Goal: Task Accomplishment & Management: Use online tool/utility

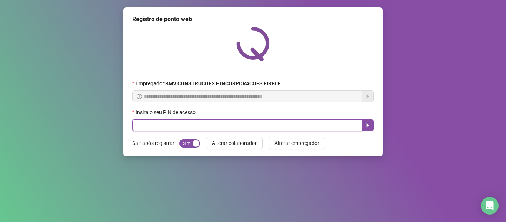
click at [203, 126] on input "text" at bounding box center [247, 125] width 230 height 12
type input "*****"
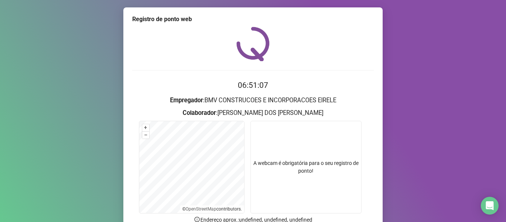
scroll to position [67, 0]
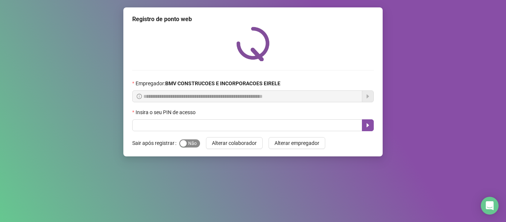
click at [186, 143] on div "button" at bounding box center [183, 143] width 7 height 7
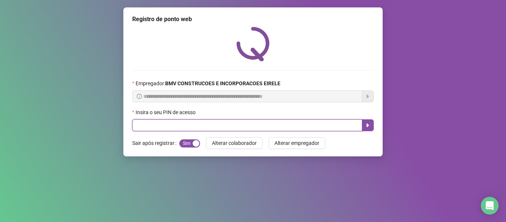
click at [158, 123] on input "text" at bounding box center [247, 125] width 230 height 12
type input "*****"
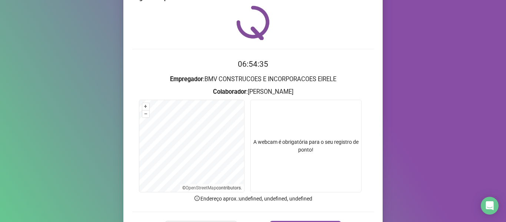
scroll to position [67, 0]
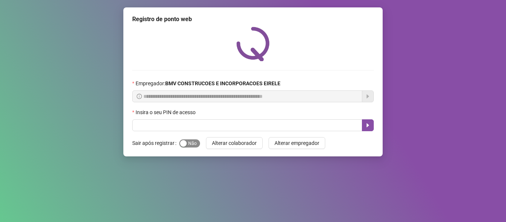
click at [190, 142] on span "Sim Não" at bounding box center [189, 143] width 21 height 8
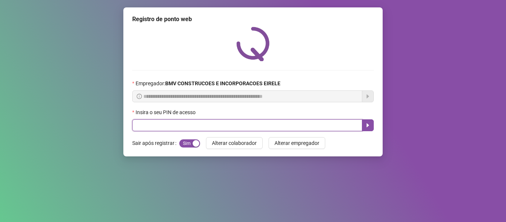
click at [188, 124] on input "text" at bounding box center [247, 125] width 230 height 12
type input "*****"
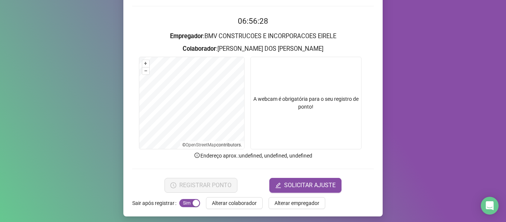
scroll to position [67, 0]
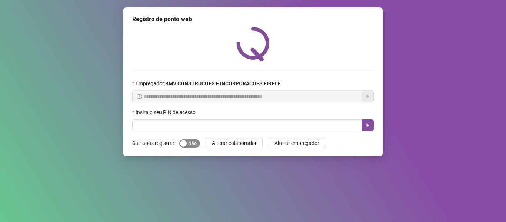
click at [193, 142] on span "Sim Não" at bounding box center [189, 143] width 21 height 8
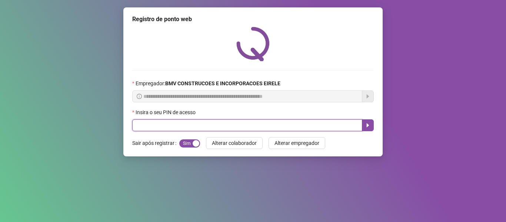
click at [198, 120] on input "text" at bounding box center [247, 125] width 230 height 12
type input "*****"
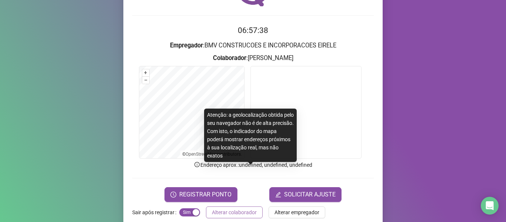
scroll to position [67, 0]
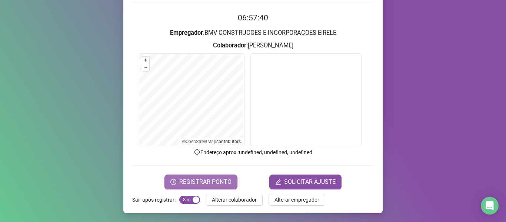
click at [206, 183] on span "REGISTRAR PONTO" at bounding box center [205, 182] width 52 height 9
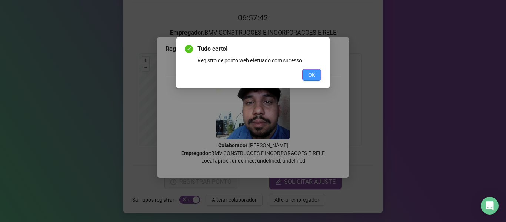
click at [304, 77] on button "OK" at bounding box center [311, 75] width 19 height 12
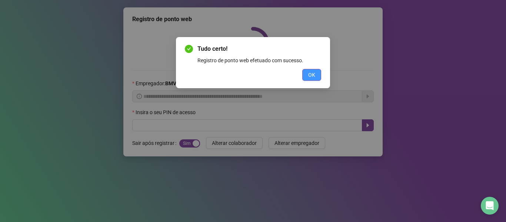
scroll to position [0, 0]
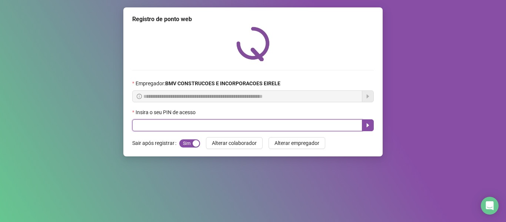
click at [296, 122] on input "text" at bounding box center [247, 125] width 230 height 12
type input "*****"
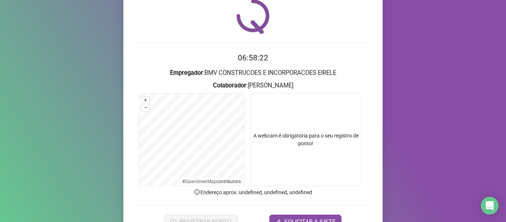
scroll to position [37, 0]
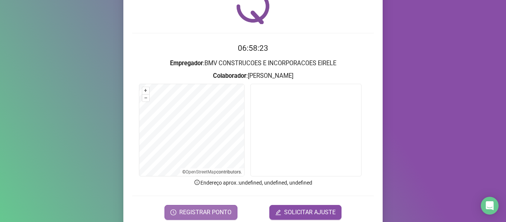
click at [209, 212] on span "REGISTRAR PONTO" at bounding box center [205, 212] width 52 height 9
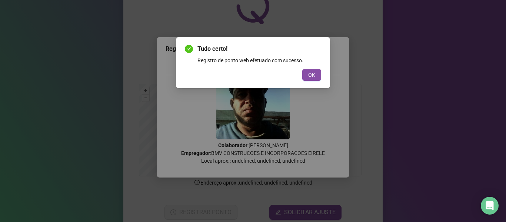
click at [316, 75] on button "OK" at bounding box center [311, 75] width 19 height 12
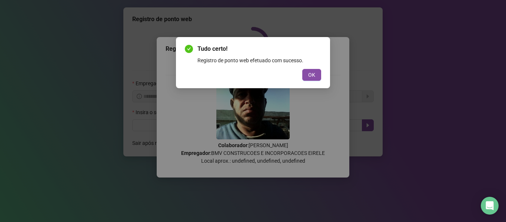
scroll to position [0, 0]
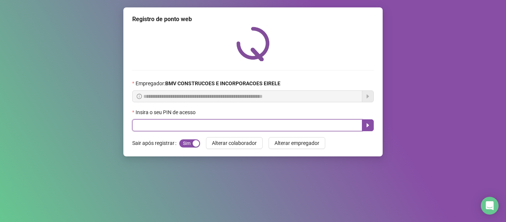
click at [312, 123] on input "text" at bounding box center [247, 125] width 230 height 12
type input "*****"
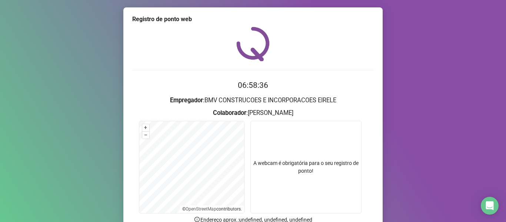
scroll to position [67, 0]
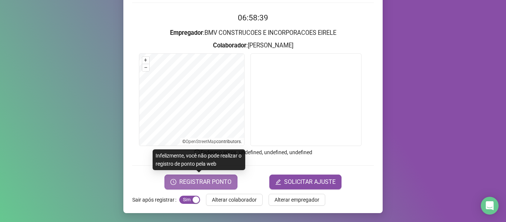
click at [195, 181] on span "REGISTRAR PONTO" at bounding box center [205, 182] width 52 height 9
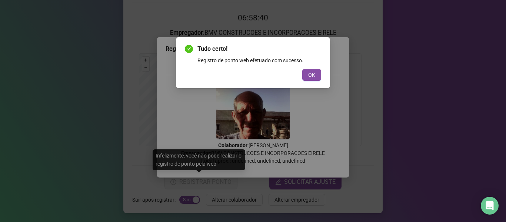
click at [301, 75] on div "OK" at bounding box center [253, 75] width 136 height 12
click at [312, 78] on span "OK" at bounding box center [311, 75] width 7 height 8
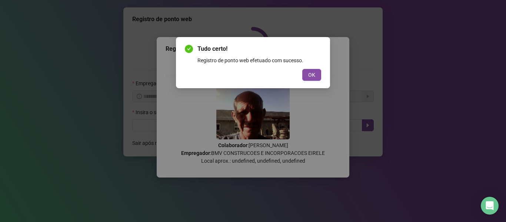
scroll to position [0, 0]
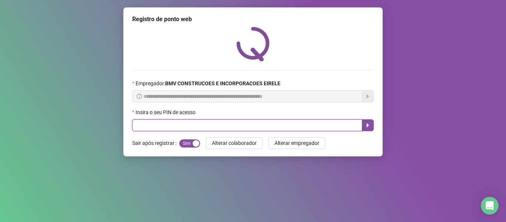
click at [298, 120] on input "text" at bounding box center [247, 125] width 230 height 12
type input "*****"
click at [370, 128] on icon "caret-right" at bounding box center [368, 125] width 6 height 6
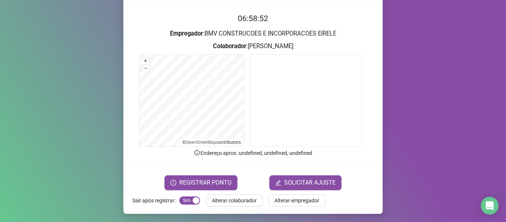
scroll to position [67, 0]
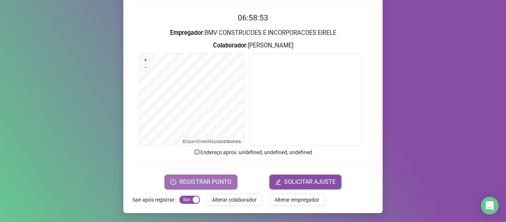
click at [200, 175] on button "REGISTRAR PONTO" at bounding box center [201, 182] width 73 height 15
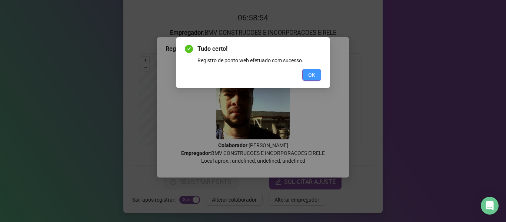
click at [305, 70] on button "OK" at bounding box center [311, 75] width 19 height 12
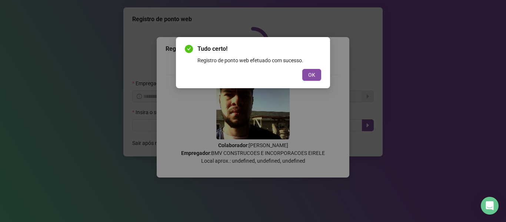
scroll to position [0, 0]
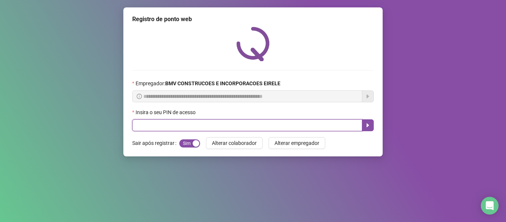
click at [317, 122] on input "text" at bounding box center [247, 125] width 230 height 12
type input "*****"
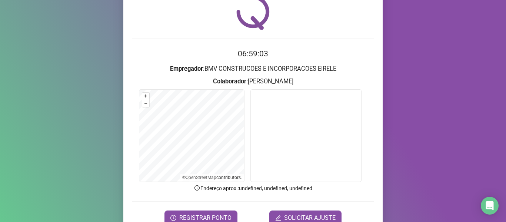
scroll to position [67, 0]
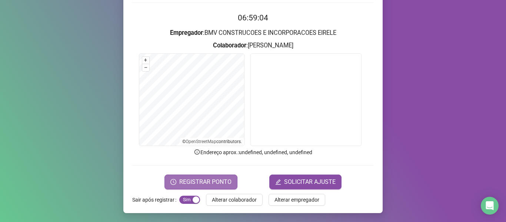
click at [214, 183] on span "REGISTRAR PONTO" at bounding box center [205, 182] width 52 height 9
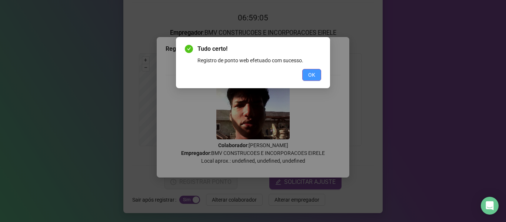
click at [314, 76] on span "OK" at bounding box center [311, 75] width 7 height 8
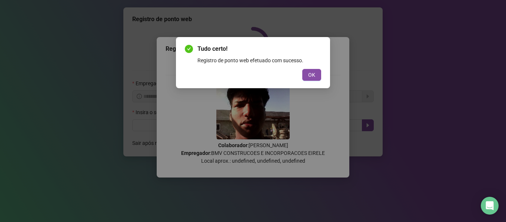
scroll to position [0, 0]
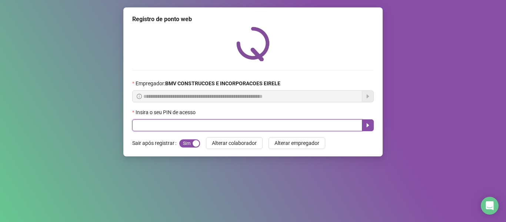
click at [324, 121] on input "text" at bounding box center [247, 125] width 230 height 12
type input "*****"
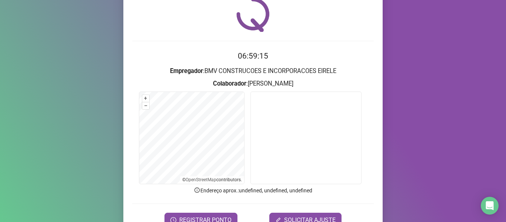
scroll to position [30, 0]
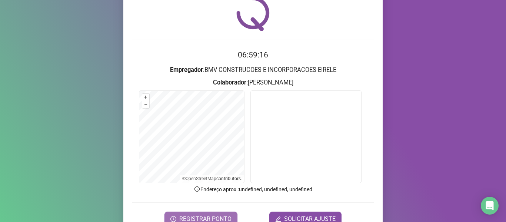
click at [198, 219] on span "REGISTRAR PONTO" at bounding box center [205, 219] width 52 height 9
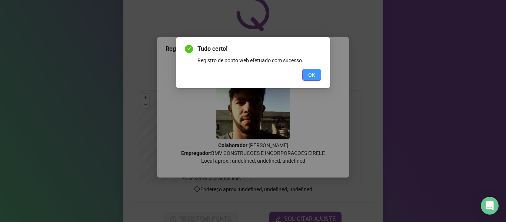
click at [318, 77] on button "OK" at bounding box center [311, 75] width 19 height 12
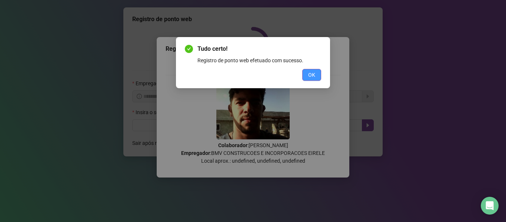
scroll to position [0, 0]
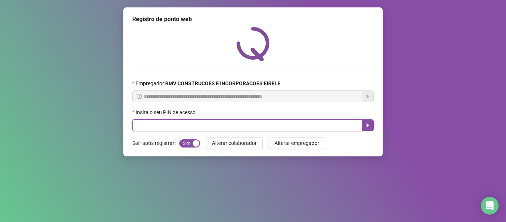
click at [169, 124] on input "text" at bounding box center [247, 125] width 230 height 12
type input "*****"
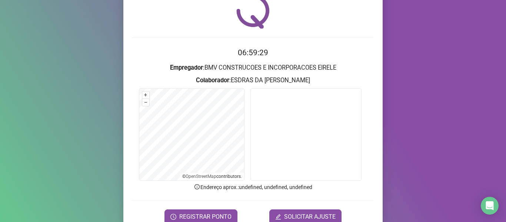
scroll to position [67, 0]
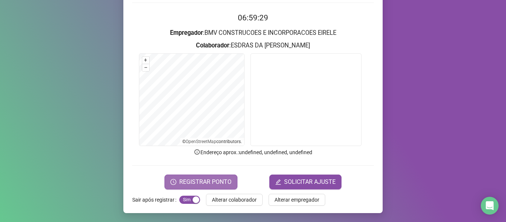
click at [207, 182] on span "REGISTRAR PONTO" at bounding box center [205, 182] width 52 height 9
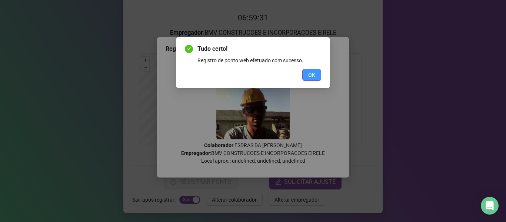
click at [307, 70] on button "OK" at bounding box center [311, 75] width 19 height 12
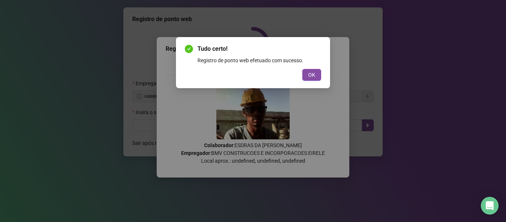
scroll to position [0, 0]
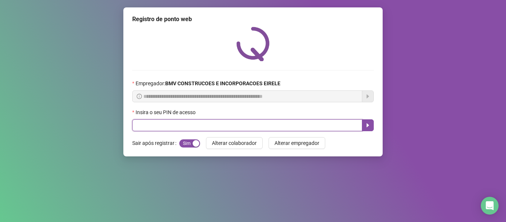
click at [302, 127] on input "text" at bounding box center [247, 125] width 230 height 12
type input "*****"
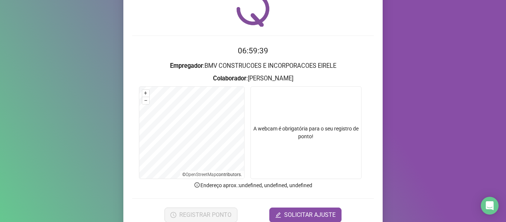
scroll to position [67, 0]
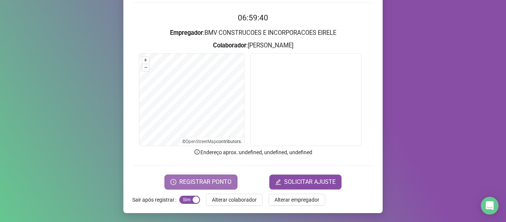
click at [183, 182] on span "REGISTRAR PONTO" at bounding box center [205, 182] width 52 height 9
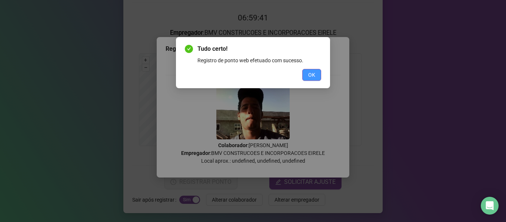
click at [307, 76] on button "OK" at bounding box center [311, 75] width 19 height 12
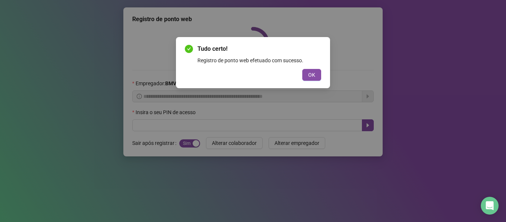
scroll to position [0, 0]
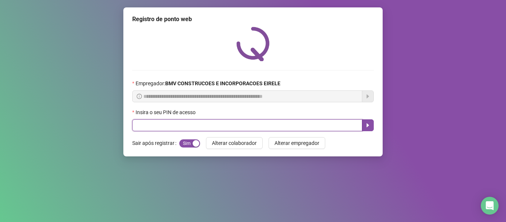
click at [319, 129] on input "text" at bounding box center [247, 125] width 230 height 12
type input "*****"
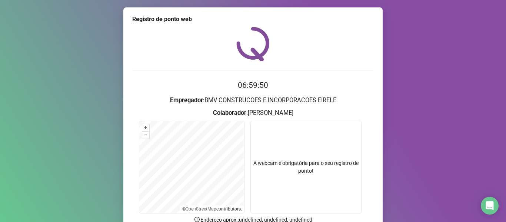
scroll to position [67, 0]
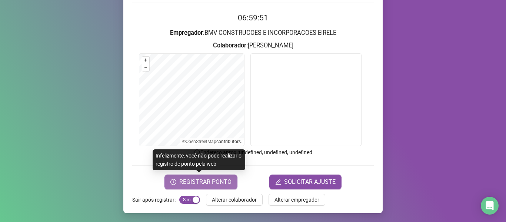
click at [195, 179] on span "REGISTRAR PONTO" at bounding box center [205, 182] width 52 height 9
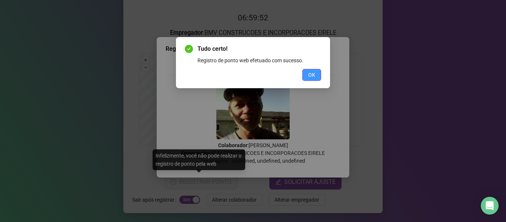
click at [309, 76] on span "OK" at bounding box center [311, 75] width 7 height 8
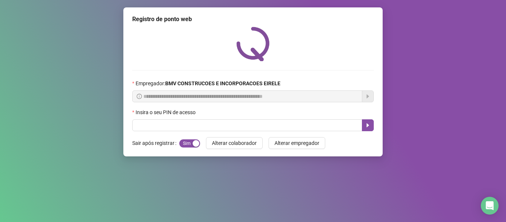
scroll to position [0, 0]
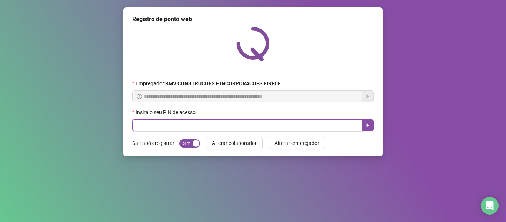
click at [315, 123] on input "text" at bounding box center [247, 125] width 230 height 12
type input "*****"
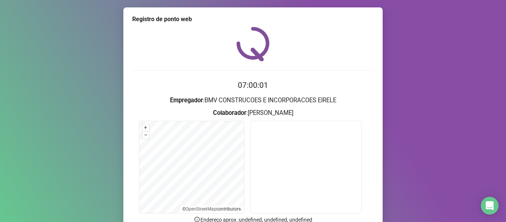
scroll to position [67, 0]
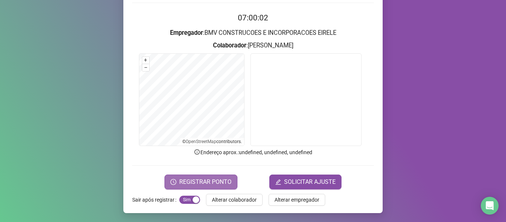
click at [219, 175] on button "REGISTRAR PONTO" at bounding box center [201, 182] width 73 height 15
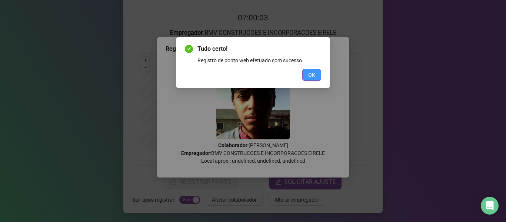
click at [311, 69] on button "OK" at bounding box center [311, 75] width 19 height 12
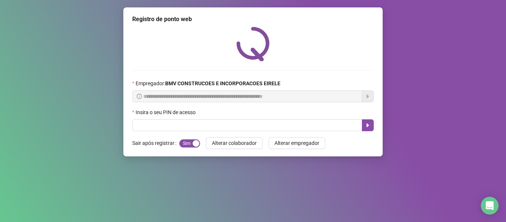
click at [314, 76] on div "Tudo certo! Registro de ponto web efetuado com sucesso. OK" at bounding box center [253, 111] width 506 height 222
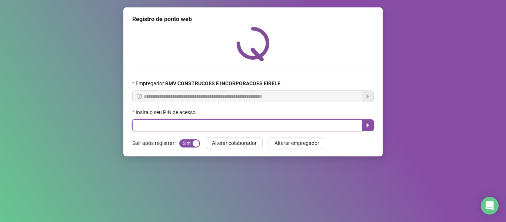
click at [316, 125] on input "text" at bounding box center [247, 125] width 230 height 12
type input "*****"
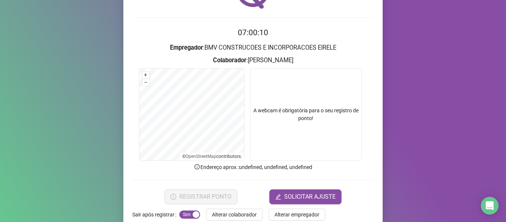
scroll to position [67, 0]
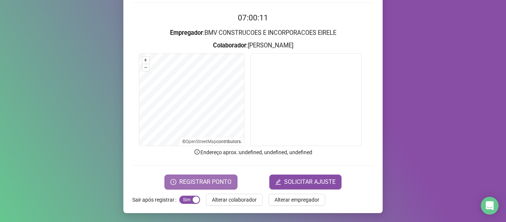
click at [204, 181] on span "REGISTRAR PONTO" at bounding box center [205, 182] width 52 height 9
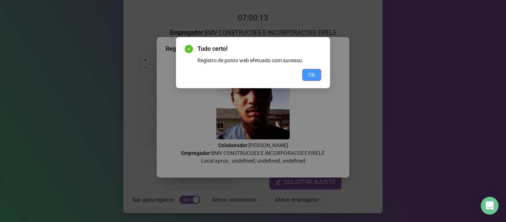
click at [312, 73] on span "OK" at bounding box center [311, 75] width 7 height 8
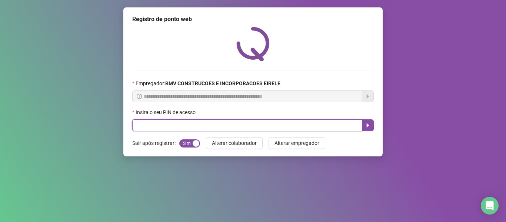
click at [334, 127] on input "text" at bounding box center [247, 125] width 230 height 12
type input "*****"
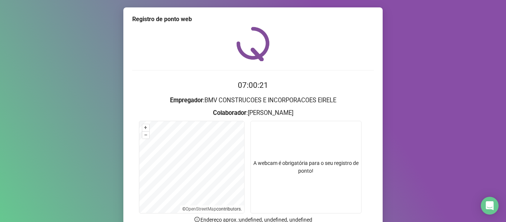
scroll to position [67, 0]
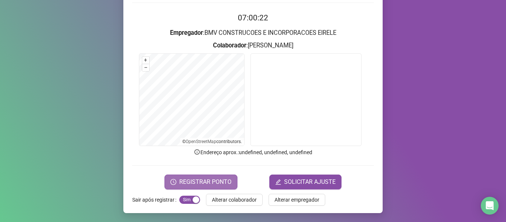
click at [209, 182] on span "REGISTRAR PONTO" at bounding box center [205, 182] width 52 height 9
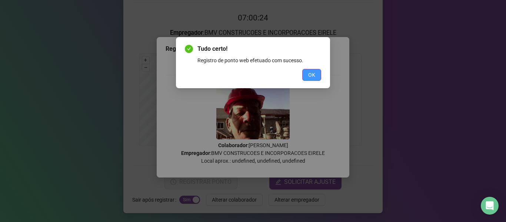
click at [304, 73] on button "OK" at bounding box center [311, 75] width 19 height 12
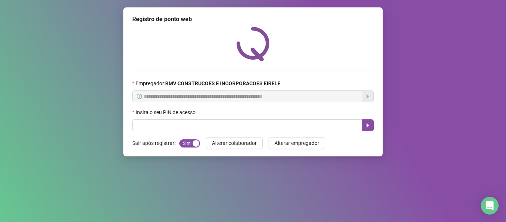
scroll to position [0, 0]
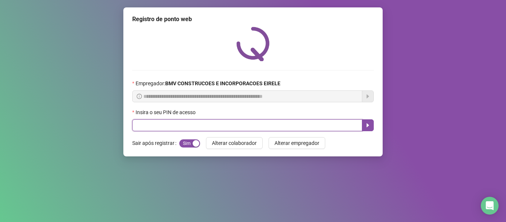
click at [326, 124] on input "text" at bounding box center [247, 125] width 230 height 12
type input "*****"
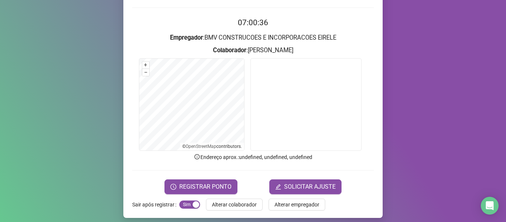
scroll to position [67, 0]
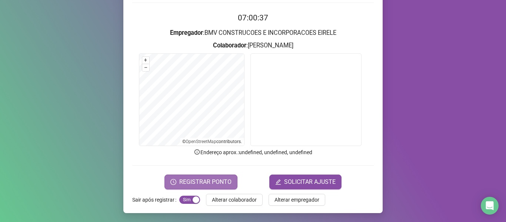
click at [209, 185] on span "REGISTRAR PONTO" at bounding box center [205, 182] width 52 height 9
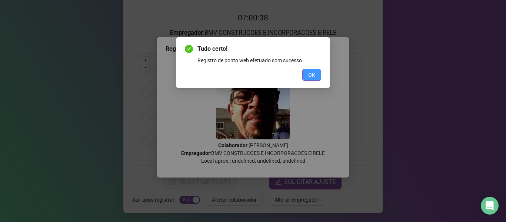
click at [313, 70] on button "OK" at bounding box center [311, 75] width 19 height 12
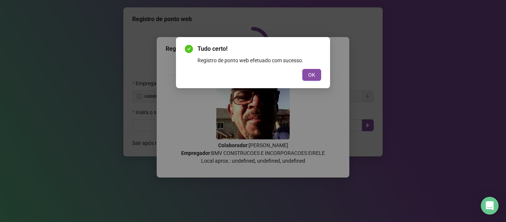
scroll to position [0, 0]
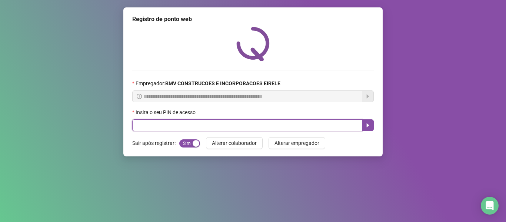
click at [301, 130] on input "text" at bounding box center [247, 125] width 230 height 12
type input "*****"
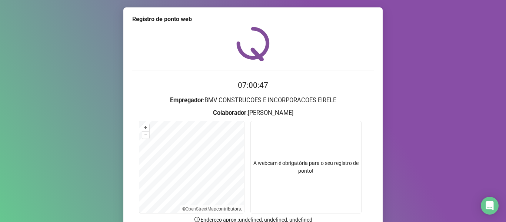
scroll to position [67, 0]
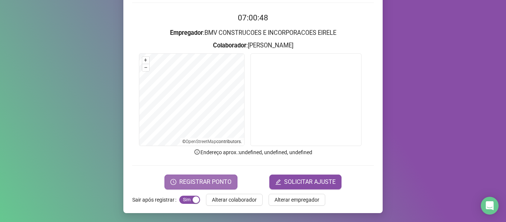
click at [188, 181] on span "REGISTRAR PONTO" at bounding box center [205, 182] width 52 height 9
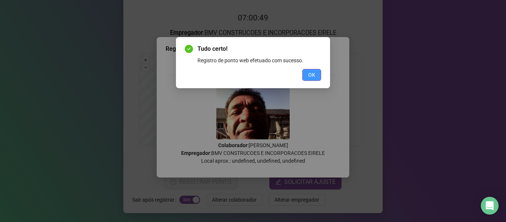
click at [310, 72] on span "OK" at bounding box center [311, 75] width 7 height 8
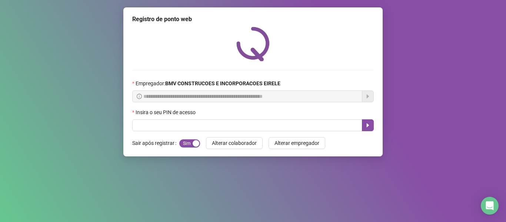
scroll to position [0, 0]
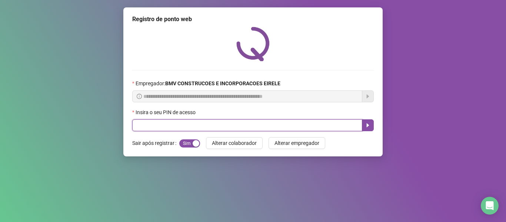
click at [288, 123] on input "text" at bounding box center [247, 125] width 230 height 12
type input "*****"
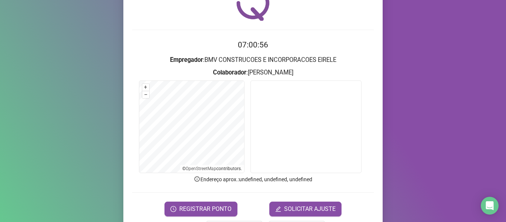
scroll to position [67, 0]
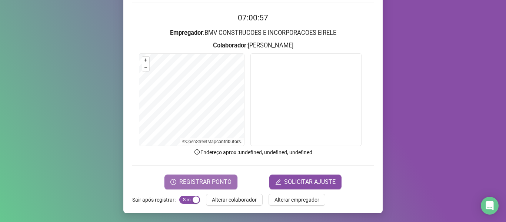
click at [203, 183] on span "REGISTRAR PONTO" at bounding box center [205, 182] width 52 height 9
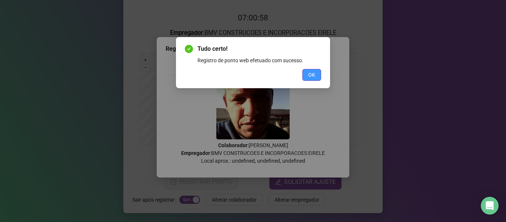
click at [305, 75] on button "OK" at bounding box center [311, 75] width 19 height 12
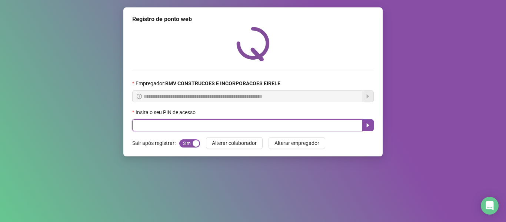
click at [308, 126] on input "text" at bounding box center [247, 125] width 230 height 12
type input "*****"
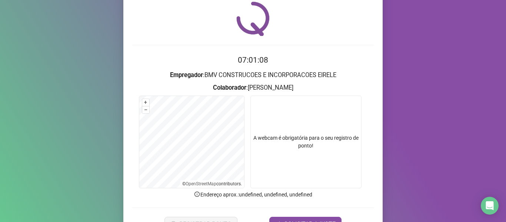
scroll to position [67, 0]
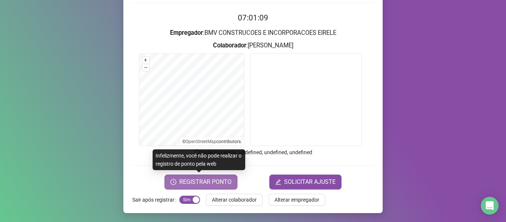
click at [208, 180] on span "REGISTRAR PONTO" at bounding box center [205, 182] width 52 height 9
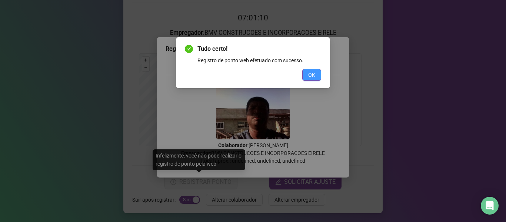
click at [309, 72] on span "OK" at bounding box center [311, 75] width 7 height 8
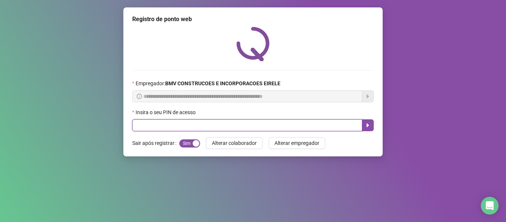
click at [332, 128] on input "text" at bounding box center [247, 125] width 230 height 12
click at [311, 124] on input "**" at bounding box center [247, 125] width 230 height 12
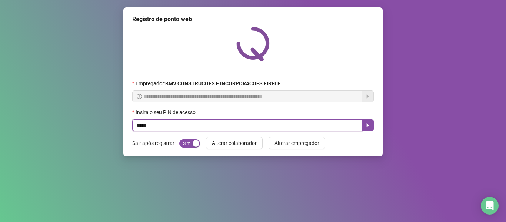
type input "*****"
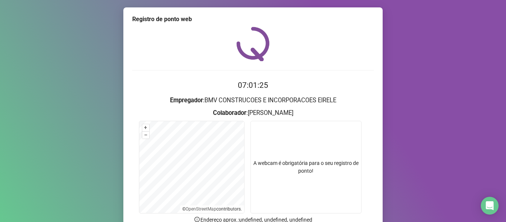
scroll to position [67, 0]
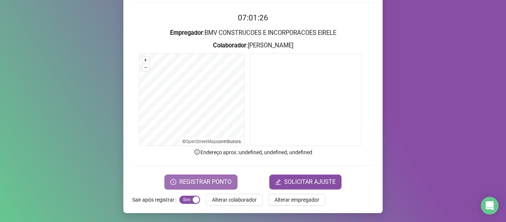
click at [197, 182] on span "REGISTRAR PONTO" at bounding box center [205, 182] width 52 height 9
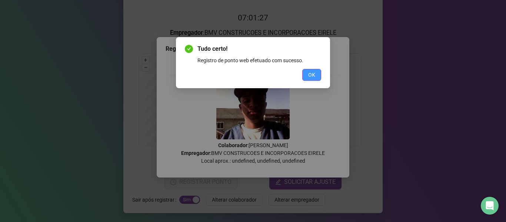
click at [313, 70] on button "OK" at bounding box center [311, 75] width 19 height 12
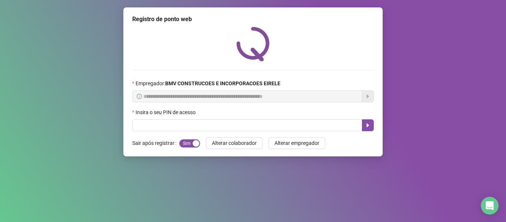
scroll to position [0, 0]
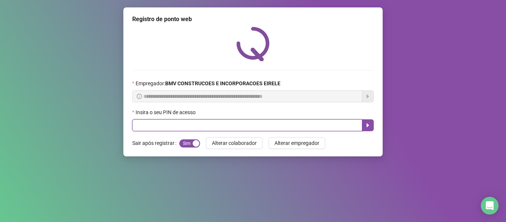
click at [306, 124] on input "text" at bounding box center [247, 125] width 230 height 12
type input "*****"
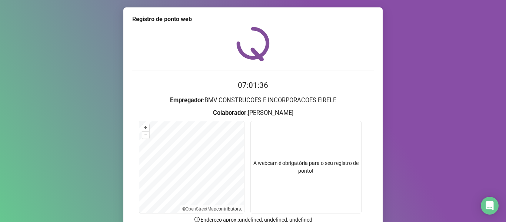
scroll to position [67, 0]
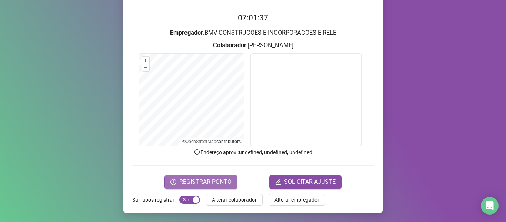
click at [219, 176] on button "REGISTRAR PONTO" at bounding box center [201, 182] width 73 height 15
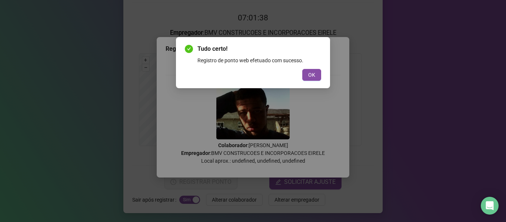
click at [302, 78] on div "OK" at bounding box center [253, 75] width 136 height 12
click at [307, 77] on button "OK" at bounding box center [311, 75] width 19 height 12
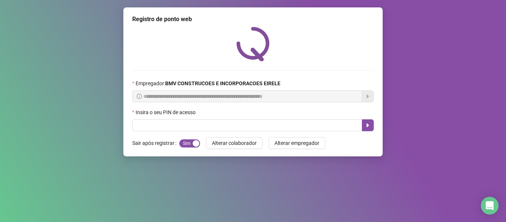
scroll to position [0, 0]
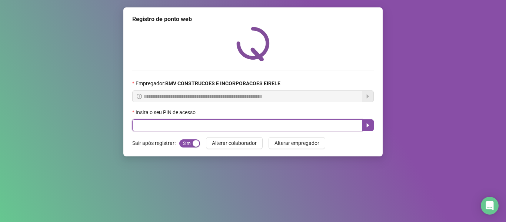
click at [319, 129] on input "text" at bounding box center [247, 125] width 230 height 12
type input "*****"
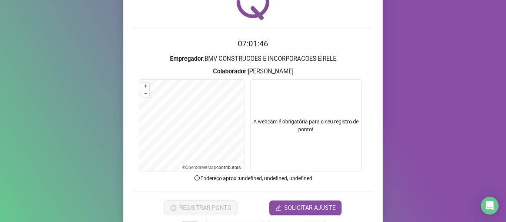
scroll to position [67, 0]
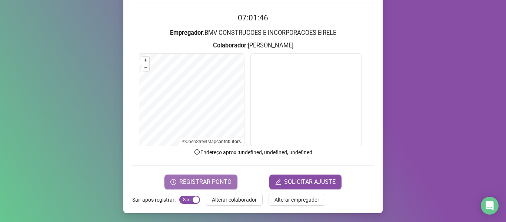
click at [184, 186] on span "REGISTRAR PONTO" at bounding box center [205, 182] width 52 height 9
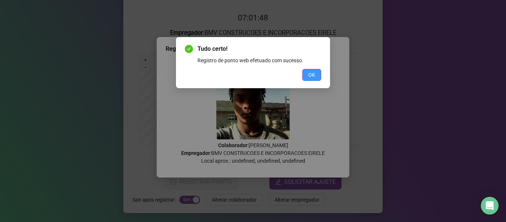
click at [315, 72] on span "OK" at bounding box center [311, 75] width 7 height 8
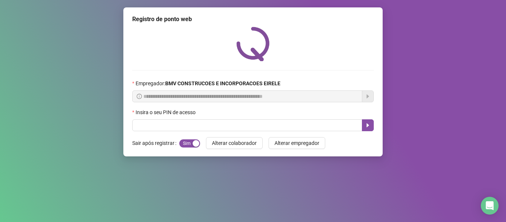
scroll to position [0, 0]
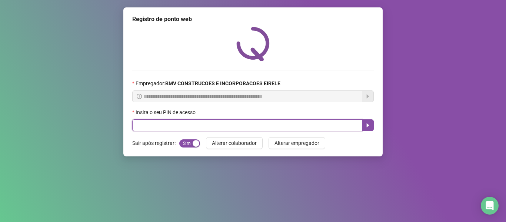
click at [314, 124] on input "text" at bounding box center [247, 125] width 230 height 12
type input "*****"
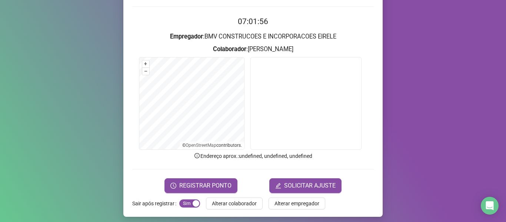
scroll to position [67, 0]
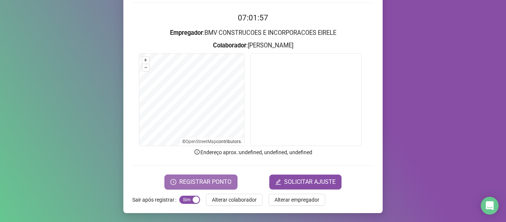
click at [195, 179] on span "REGISTRAR PONTO" at bounding box center [205, 182] width 52 height 9
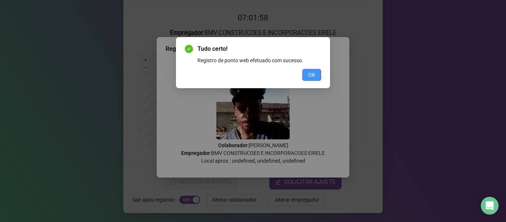
click at [315, 70] on button "OK" at bounding box center [311, 75] width 19 height 12
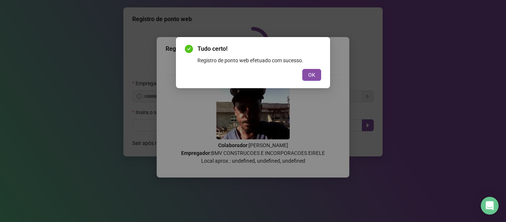
scroll to position [0, 0]
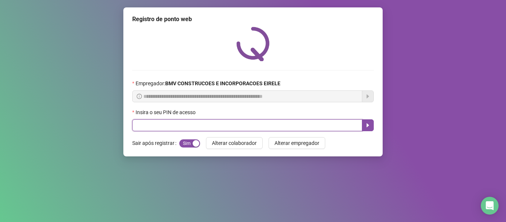
click at [275, 128] on input "text" at bounding box center [247, 125] width 230 height 12
type input "*****"
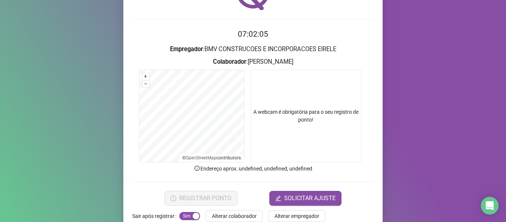
scroll to position [67, 0]
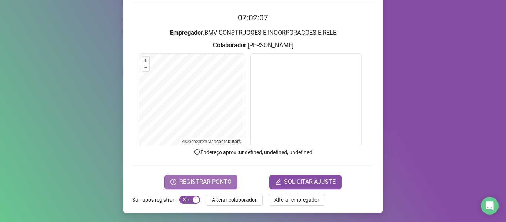
click at [200, 185] on span "REGISTRAR PONTO" at bounding box center [205, 182] width 52 height 9
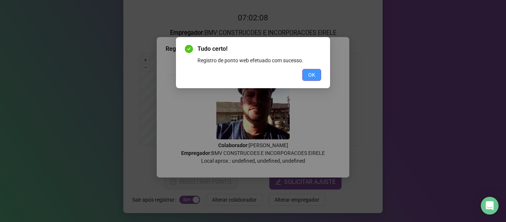
click at [309, 73] on span "OK" at bounding box center [311, 75] width 7 height 8
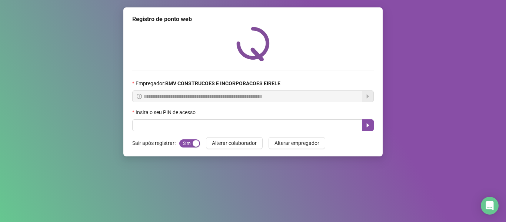
scroll to position [0, 0]
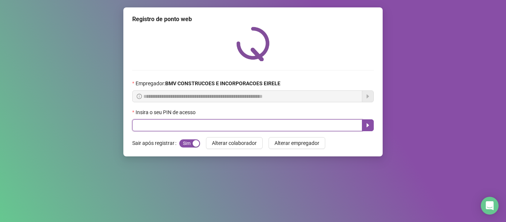
click at [292, 129] on input "text" at bounding box center [247, 125] width 230 height 12
type input "*****"
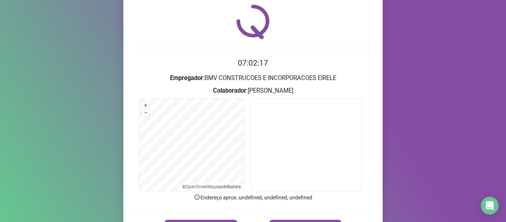
scroll to position [67, 0]
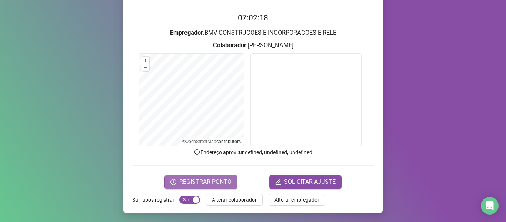
click at [205, 178] on span "REGISTRAR PONTO" at bounding box center [205, 182] width 52 height 9
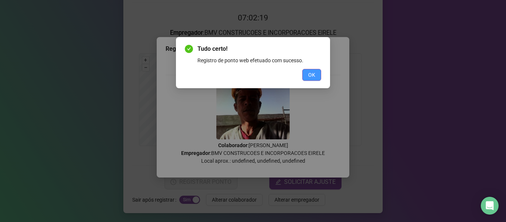
click at [316, 70] on button "OK" at bounding box center [311, 75] width 19 height 12
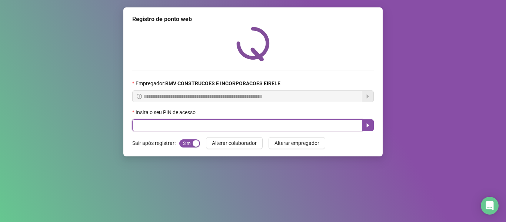
click at [315, 121] on input "text" at bounding box center [247, 125] width 230 height 12
type input "*****"
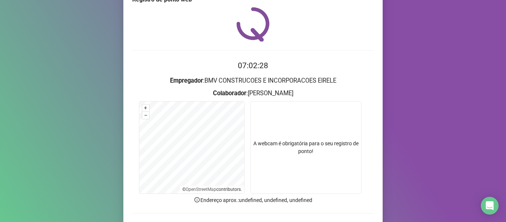
scroll to position [67, 0]
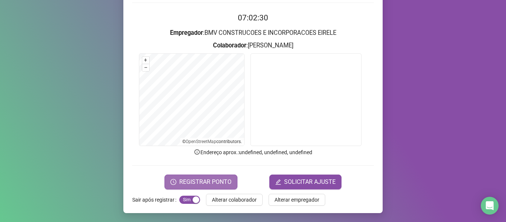
click at [218, 180] on span "REGISTRAR PONTO" at bounding box center [205, 182] width 52 height 9
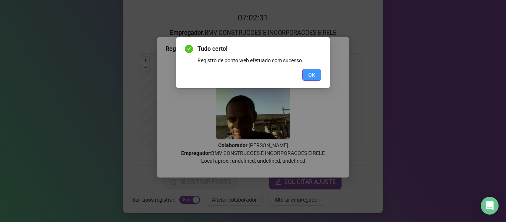
click at [318, 76] on button "OK" at bounding box center [311, 75] width 19 height 12
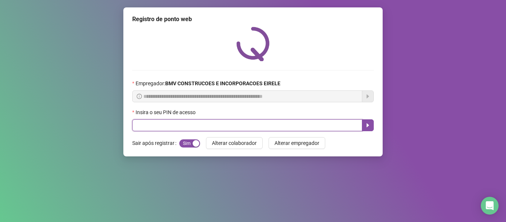
click at [337, 125] on input "text" at bounding box center [247, 125] width 230 height 12
type input "*****"
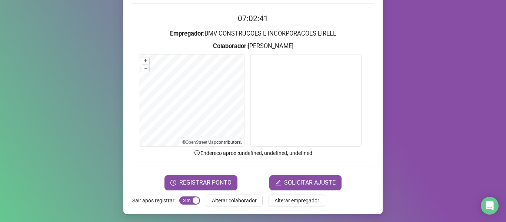
scroll to position [67, 0]
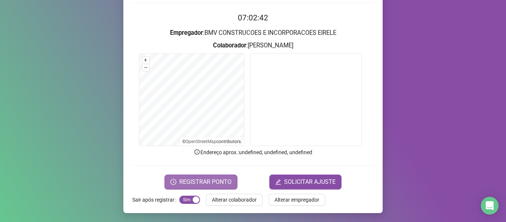
click at [222, 187] on button "REGISTRAR PONTO" at bounding box center [201, 182] width 73 height 15
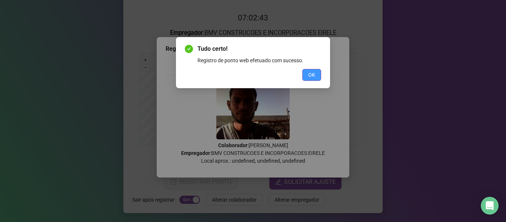
click at [311, 72] on span "OK" at bounding box center [311, 75] width 7 height 8
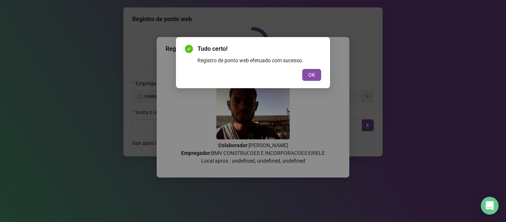
scroll to position [0, 0]
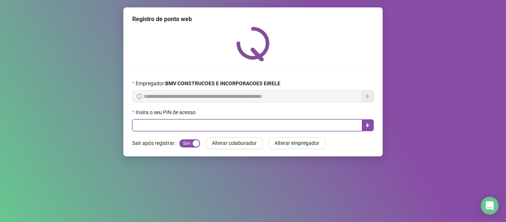
click at [310, 128] on input "text" at bounding box center [247, 125] width 230 height 12
type input "*****"
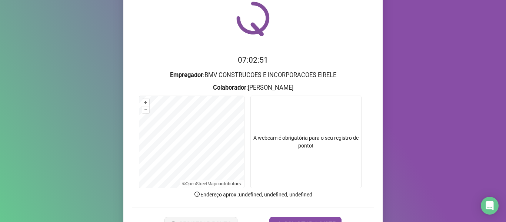
scroll to position [67, 0]
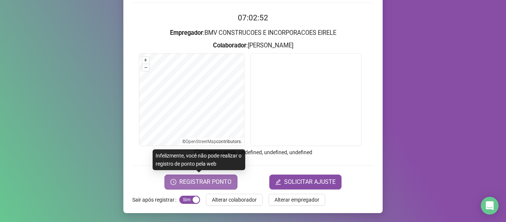
click at [207, 185] on span "REGISTRAR PONTO" at bounding box center [205, 182] width 52 height 9
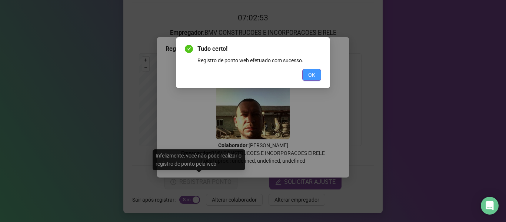
click at [311, 78] on span "OK" at bounding box center [311, 75] width 7 height 8
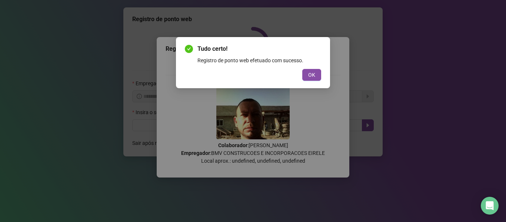
scroll to position [0, 0]
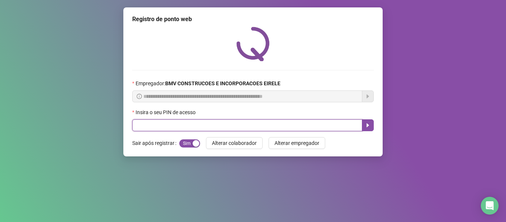
click at [313, 126] on input "text" at bounding box center [247, 125] width 230 height 12
type input "*****"
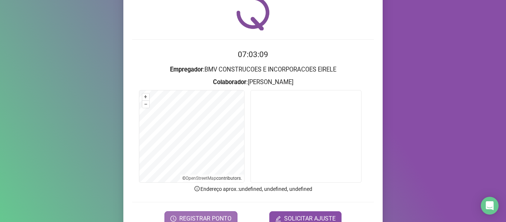
scroll to position [67, 0]
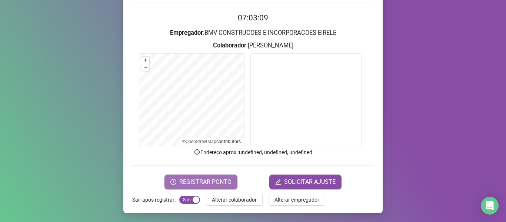
click at [208, 178] on span "REGISTRAR PONTO" at bounding box center [205, 182] width 52 height 9
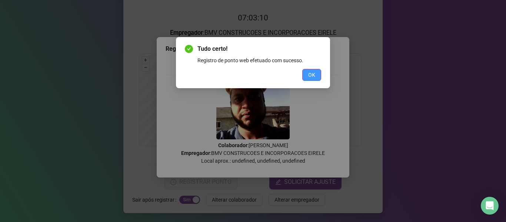
click at [309, 74] on span "OK" at bounding box center [311, 75] width 7 height 8
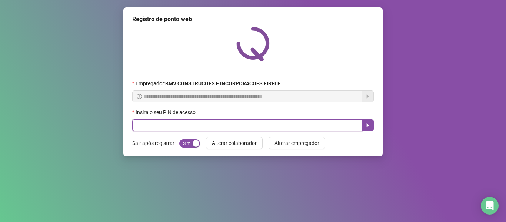
click at [298, 122] on input "text" at bounding box center [247, 125] width 230 height 12
type input "*****"
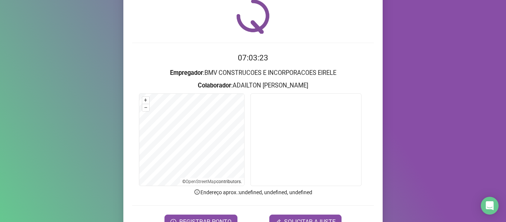
scroll to position [67, 0]
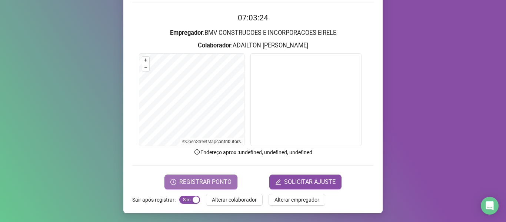
click at [207, 178] on span "REGISTRAR PONTO" at bounding box center [205, 182] width 52 height 9
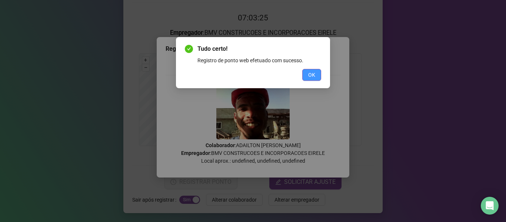
click at [317, 72] on button "OK" at bounding box center [311, 75] width 19 height 12
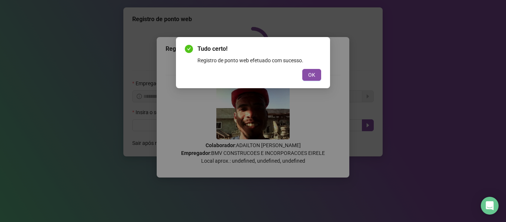
scroll to position [0, 0]
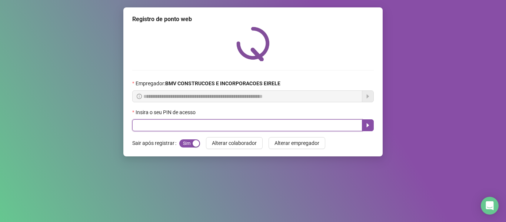
click at [307, 125] on input "text" at bounding box center [247, 125] width 230 height 12
type input "*****"
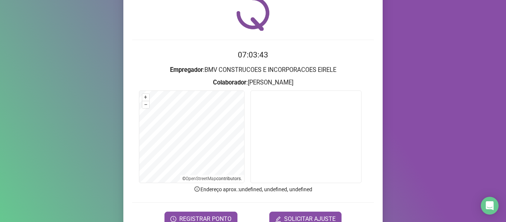
scroll to position [67, 0]
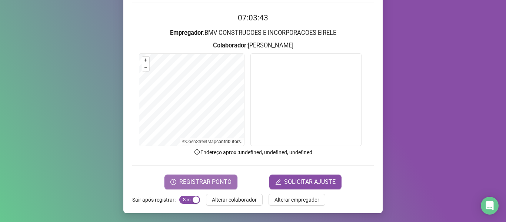
click at [212, 178] on span "REGISTRAR PONTO" at bounding box center [205, 182] width 52 height 9
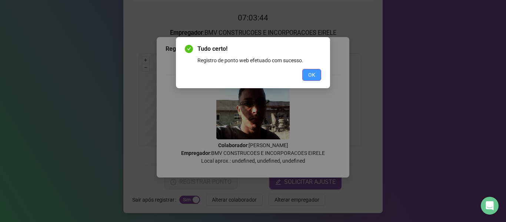
click at [307, 72] on button "OK" at bounding box center [311, 75] width 19 height 12
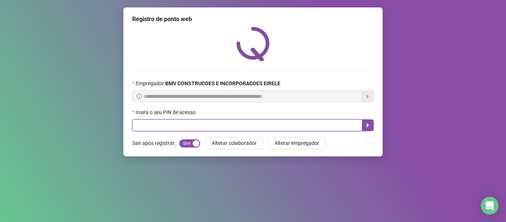
click at [316, 120] on input "text" at bounding box center [247, 125] width 230 height 12
type input "*****"
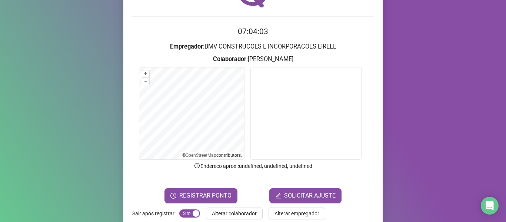
scroll to position [67, 0]
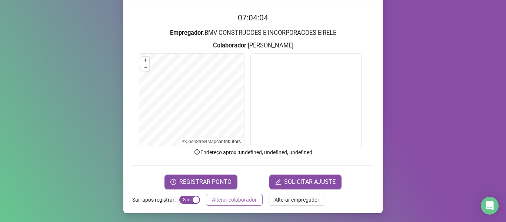
click at [245, 201] on span "Alterar colaborador" at bounding box center [234, 200] width 45 height 8
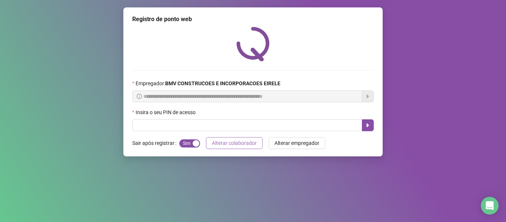
scroll to position [0, 0]
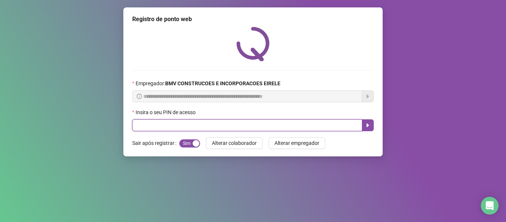
click at [259, 123] on input "text" at bounding box center [247, 125] width 230 height 12
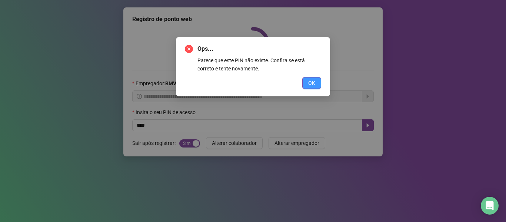
click at [310, 80] on span "OK" at bounding box center [311, 83] width 7 height 8
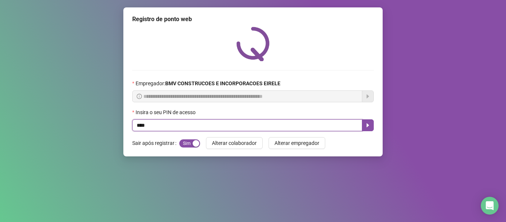
click at [300, 126] on input "****" at bounding box center [247, 125] width 230 height 12
type input "*****"
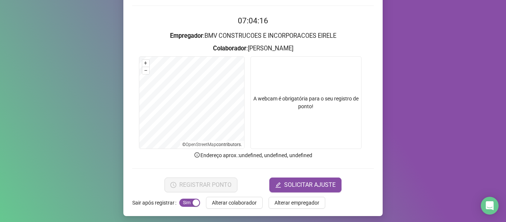
scroll to position [67, 0]
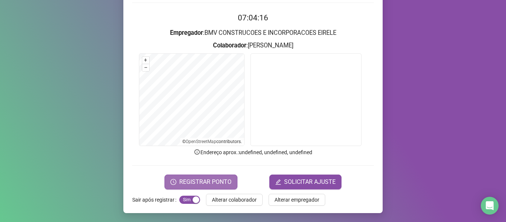
click at [221, 187] on button "REGISTRAR PONTO" at bounding box center [201, 182] width 73 height 15
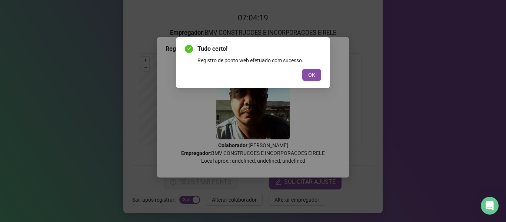
click at [307, 70] on button "OK" at bounding box center [311, 75] width 19 height 12
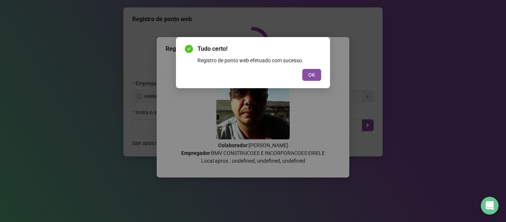
scroll to position [0, 0]
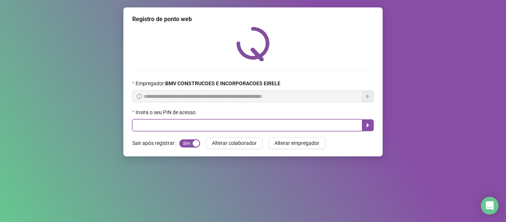
click at [337, 129] on input "text" at bounding box center [247, 125] width 230 height 12
type input "*****"
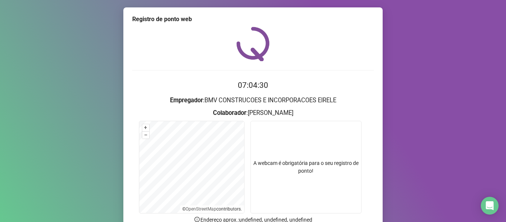
scroll to position [67, 0]
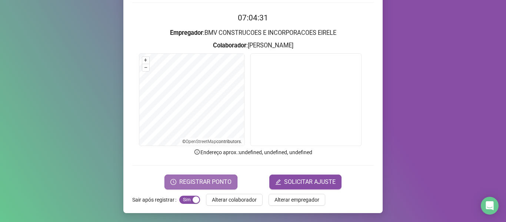
click at [216, 180] on span "REGISTRAR PONTO" at bounding box center [205, 182] width 52 height 9
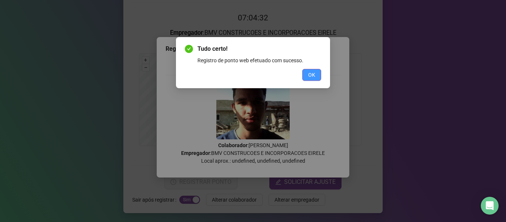
click at [308, 75] on button "OK" at bounding box center [311, 75] width 19 height 12
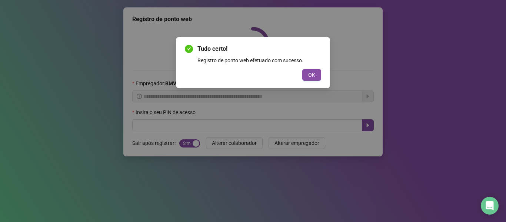
scroll to position [0, 0]
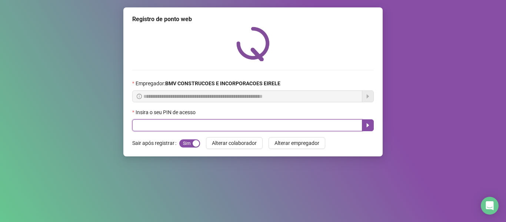
click at [349, 122] on input "text" at bounding box center [247, 125] width 230 height 12
type input "*****"
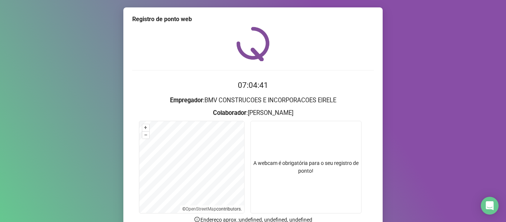
scroll to position [67, 0]
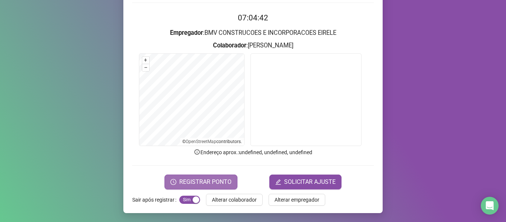
click at [215, 178] on span "REGISTRAR PONTO" at bounding box center [205, 182] width 52 height 9
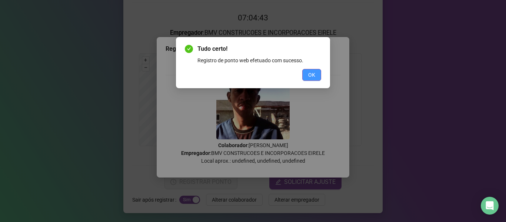
click at [309, 75] on span "OK" at bounding box center [311, 75] width 7 height 8
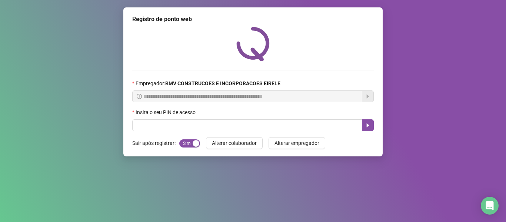
scroll to position [0, 0]
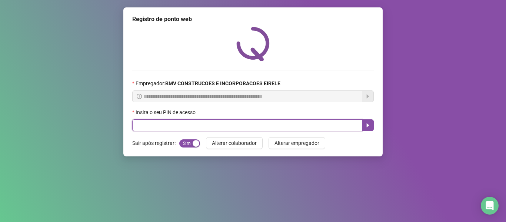
click at [341, 126] on input "text" at bounding box center [247, 125] width 230 height 12
type input "*****"
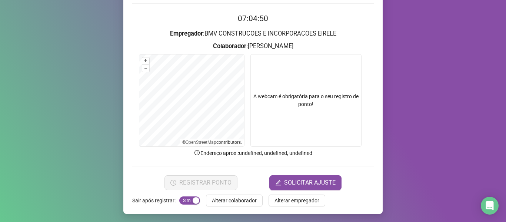
scroll to position [67, 0]
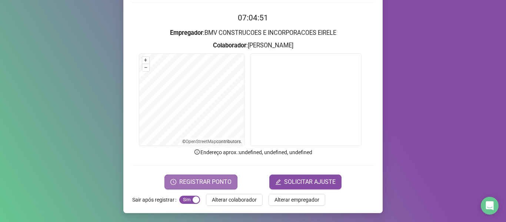
click at [218, 178] on span "REGISTRAR PONTO" at bounding box center [205, 182] width 52 height 9
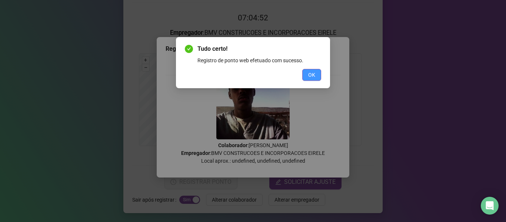
click at [311, 73] on span "OK" at bounding box center [311, 75] width 7 height 8
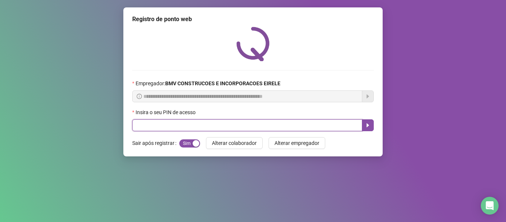
click at [334, 125] on input "text" at bounding box center [247, 125] width 230 height 12
type input "*****"
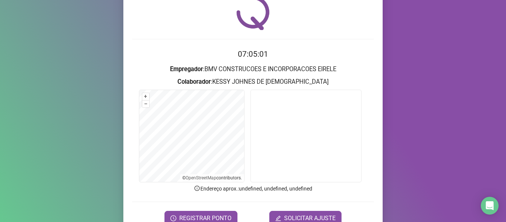
scroll to position [67, 0]
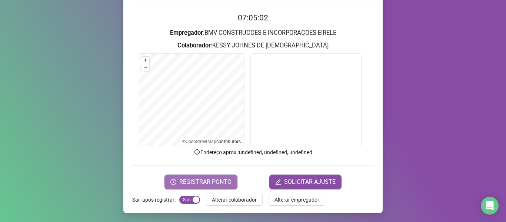
click at [209, 181] on span "REGISTRAR PONTO" at bounding box center [205, 182] width 52 height 9
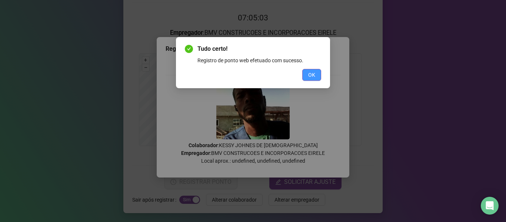
click at [308, 72] on button "OK" at bounding box center [311, 75] width 19 height 12
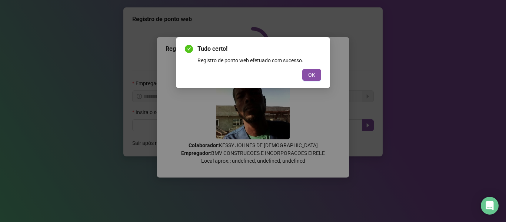
scroll to position [0, 0]
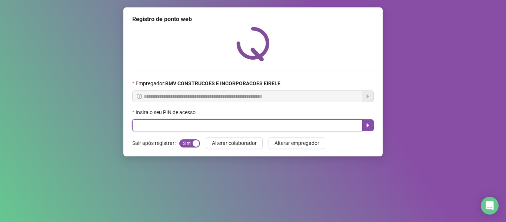
click at [322, 120] on input "text" at bounding box center [247, 125] width 230 height 12
type input "*****"
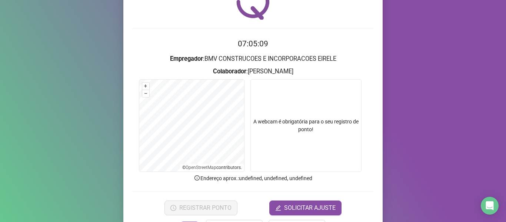
scroll to position [67, 0]
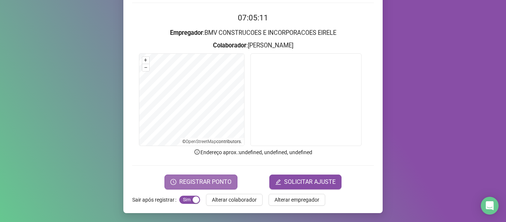
click at [181, 182] on span "REGISTRAR PONTO" at bounding box center [205, 182] width 52 height 9
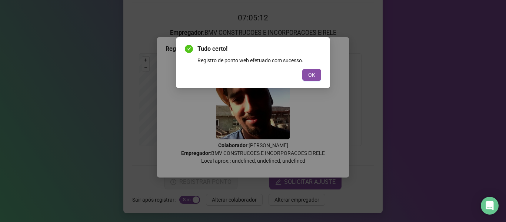
click at [313, 67] on div "Tudo certo! Registro de ponto web efetuado com sucesso. OK" at bounding box center [253, 62] width 136 height 36
click at [314, 70] on button "OK" at bounding box center [311, 75] width 19 height 12
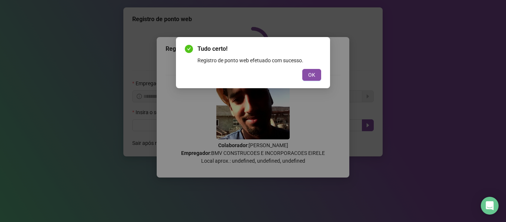
scroll to position [0, 0]
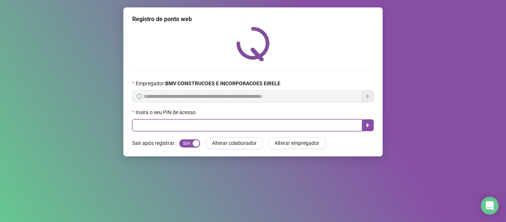
click at [313, 124] on input "text" at bounding box center [247, 125] width 230 height 12
type input "*****"
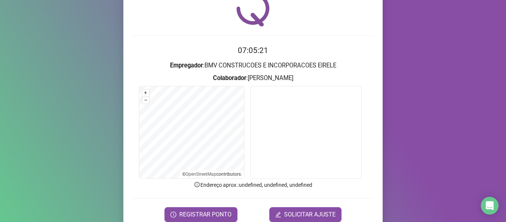
scroll to position [67, 0]
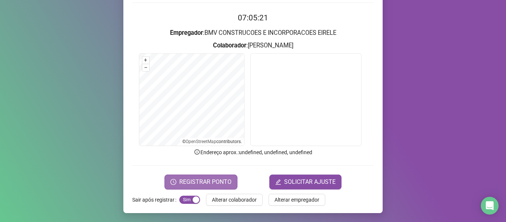
click at [195, 184] on span "REGISTRAR PONTO" at bounding box center [205, 182] width 52 height 9
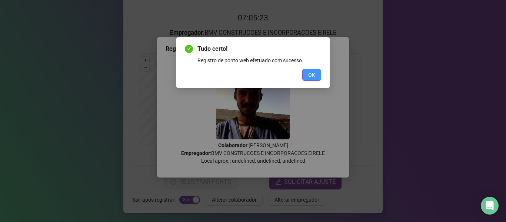
click at [319, 71] on button "OK" at bounding box center [311, 75] width 19 height 12
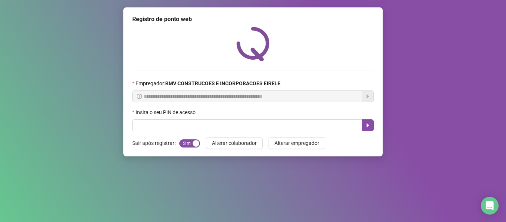
scroll to position [0, 0]
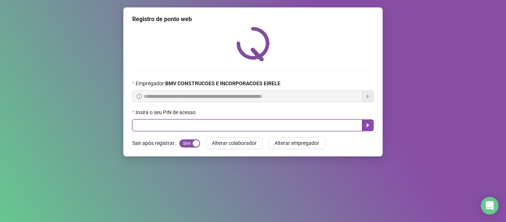
click at [341, 122] on input "text" at bounding box center [247, 125] width 230 height 12
type input "*****"
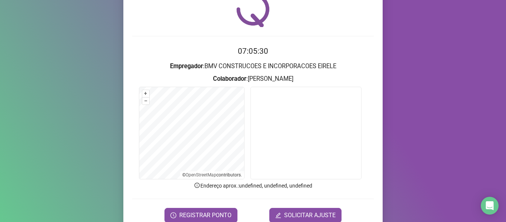
scroll to position [67, 0]
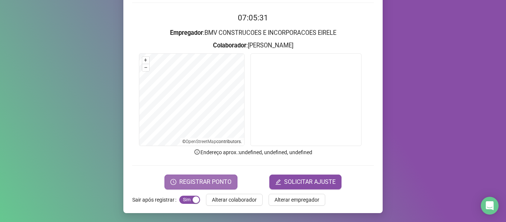
click at [208, 185] on span "REGISTRAR PONTO" at bounding box center [205, 182] width 52 height 9
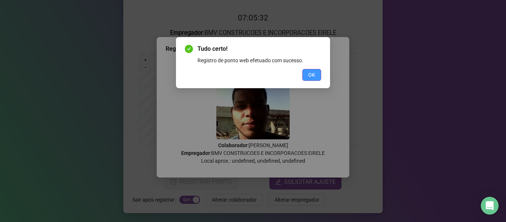
click at [313, 77] on span "OK" at bounding box center [311, 75] width 7 height 8
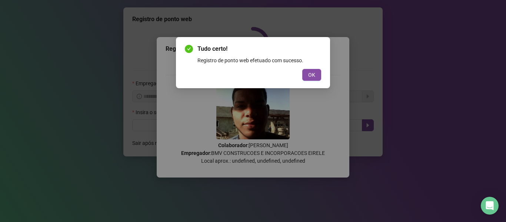
scroll to position [0, 0]
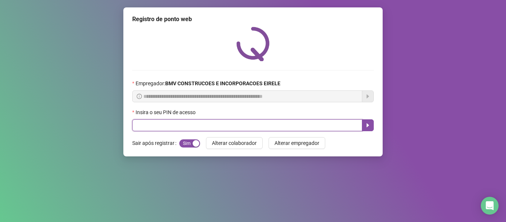
click at [331, 129] on input "text" at bounding box center [247, 125] width 230 height 12
type input "*****"
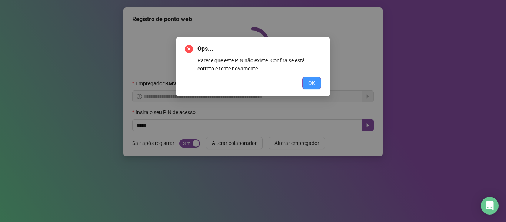
click at [315, 79] on span "OK" at bounding box center [311, 83] width 7 height 8
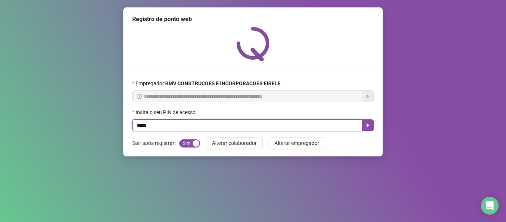
click at [320, 120] on input "*****" at bounding box center [247, 125] width 230 height 12
type input "*****"
click at [367, 126] on icon "caret-right" at bounding box center [368, 125] width 3 height 4
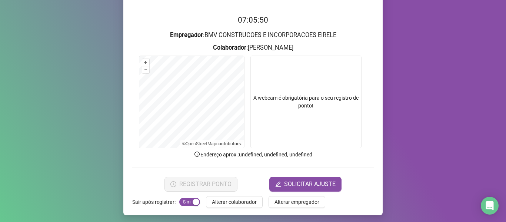
scroll to position [67, 0]
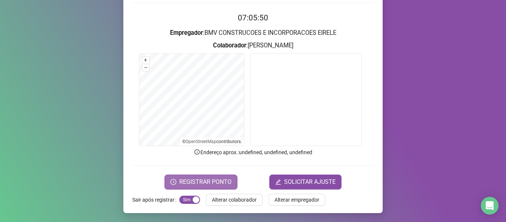
click at [200, 179] on span "REGISTRAR PONTO" at bounding box center [205, 182] width 52 height 9
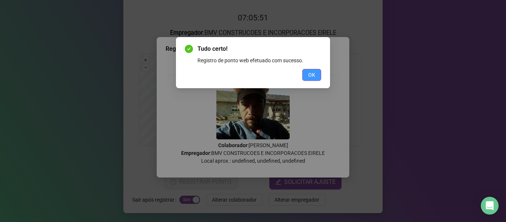
click at [306, 76] on button "OK" at bounding box center [311, 75] width 19 height 12
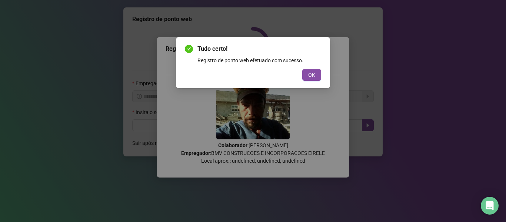
scroll to position [0, 0]
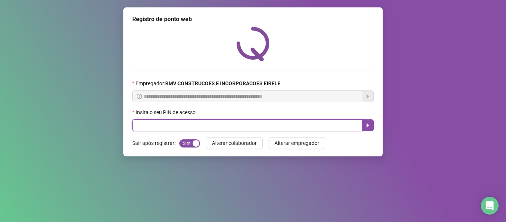
click at [332, 125] on input "text" at bounding box center [247, 125] width 230 height 12
type input "*****"
click at [302, 77] on button "OK" at bounding box center [311, 83] width 19 height 12
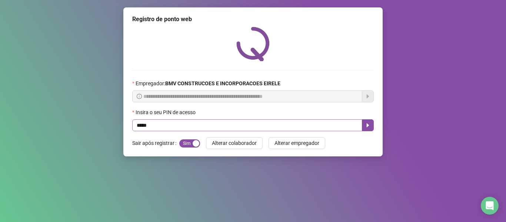
click at [263, 72] on button "OK" at bounding box center [265, 73] width 4 height 2
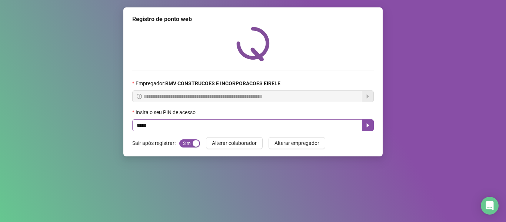
click button "OK" at bounding box center [265, 73] width 4 height 2
click at [308, 126] on input "*****" at bounding box center [247, 125] width 230 height 12
type input "*****"
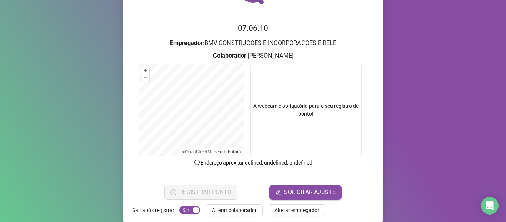
scroll to position [67, 0]
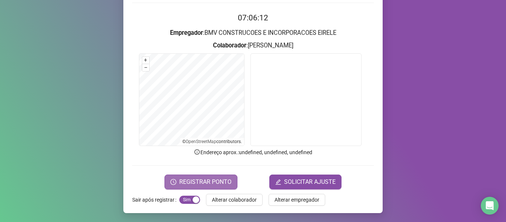
click at [202, 184] on span "REGISTRAR PONTO" at bounding box center [205, 182] width 52 height 9
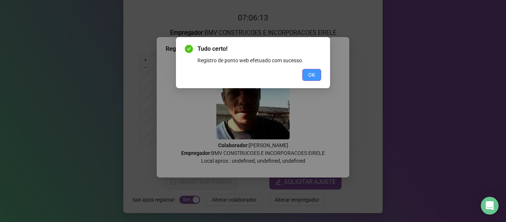
click at [311, 77] on span "OK" at bounding box center [311, 75] width 7 height 8
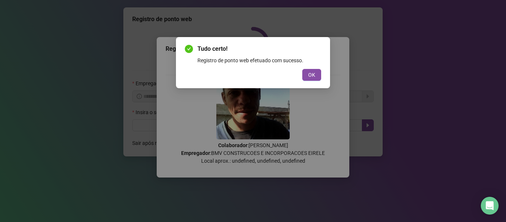
scroll to position [0, 0]
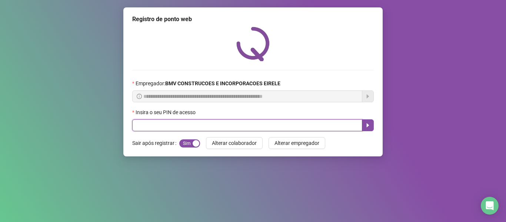
click at [312, 127] on input "text" at bounding box center [247, 125] width 230 height 12
type input "*****"
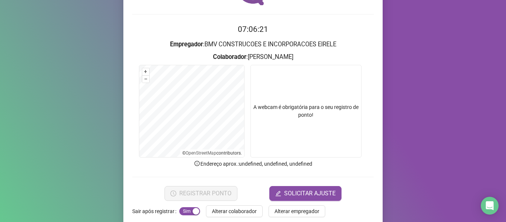
scroll to position [67, 0]
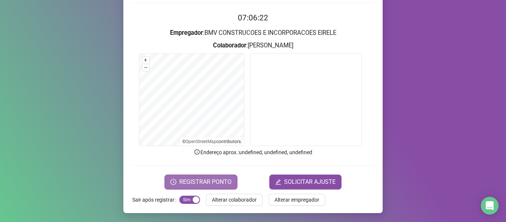
click at [175, 182] on icon "clock-circle" at bounding box center [173, 182] width 6 height 6
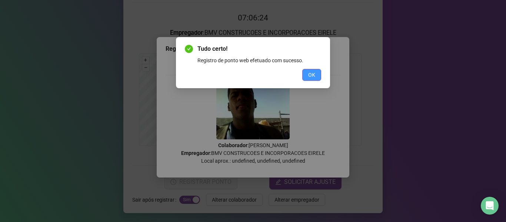
click at [311, 71] on span "OK" at bounding box center [311, 75] width 7 height 8
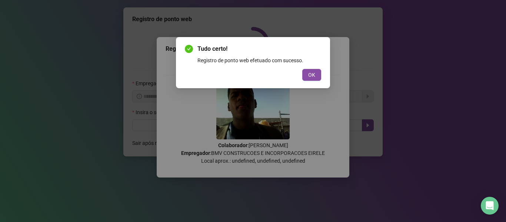
scroll to position [0, 0]
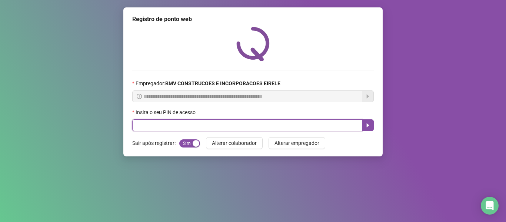
click at [327, 128] on input "text" at bounding box center [247, 125] width 230 height 12
type input "*****"
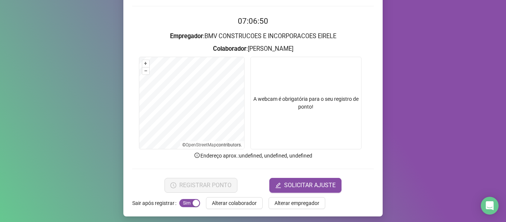
scroll to position [67, 0]
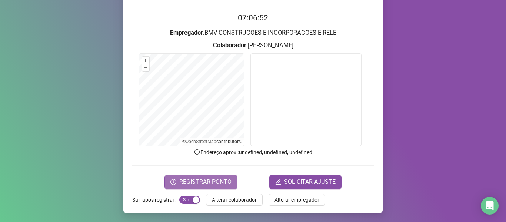
click at [186, 180] on span "REGISTRAR PONTO" at bounding box center [205, 182] width 52 height 9
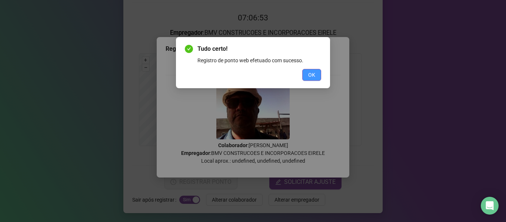
click at [321, 70] on button "OK" at bounding box center [311, 75] width 19 height 12
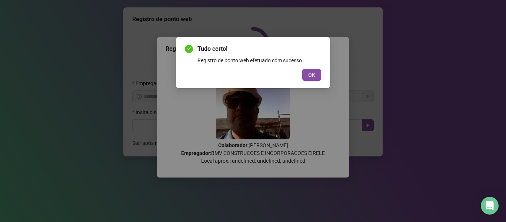
scroll to position [0, 0]
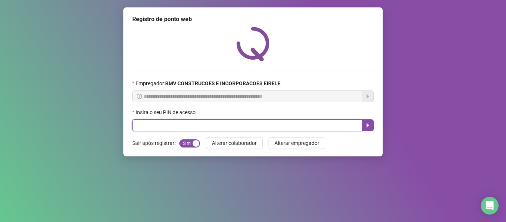
click at [311, 121] on input "text" at bounding box center [247, 125] width 230 height 12
type input "*****"
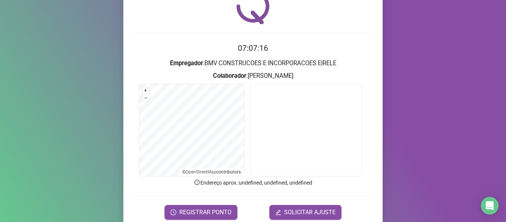
scroll to position [67, 0]
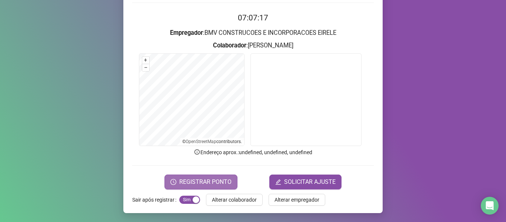
click at [195, 188] on button "REGISTRAR PONTO" at bounding box center [201, 182] width 73 height 15
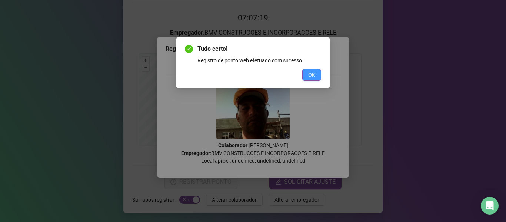
click at [308, 80] on button "OK" at bounding box center [311, 75] width 19 height 12
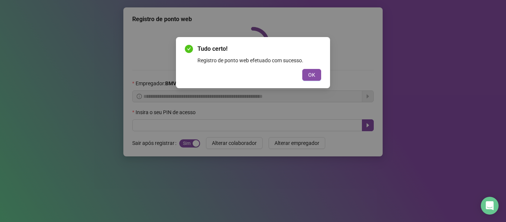
scroll to position [0, 0]
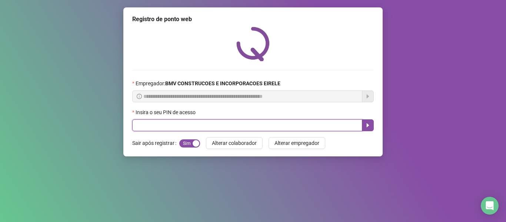
click at [303, 128] on input "text" at bounding box center [247, 125] width 230 height 12
type input "*****"
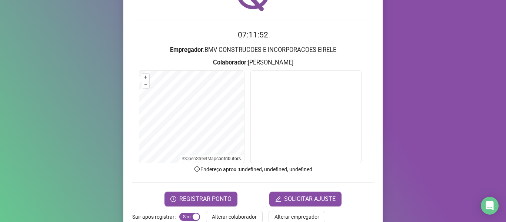
scroll to position [67, 0]
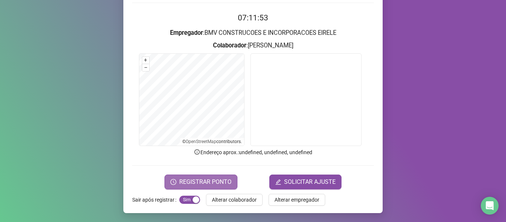
click at [190, 186] on span "REGISTRAR PONTO" at bounding box center [205, 182] width 52 height 9
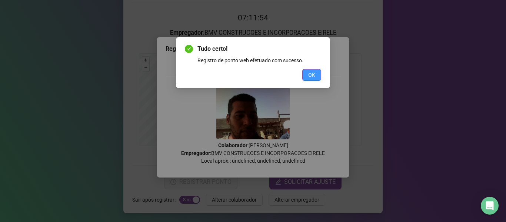
click at [317, 78] on button "OK" at bounding box center [311, 75] width 19 height 12
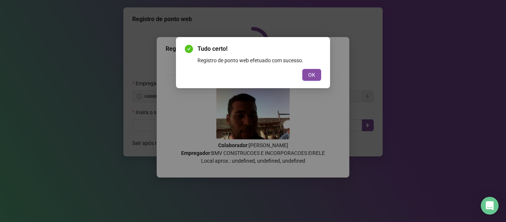
scroll to position [0, 0]
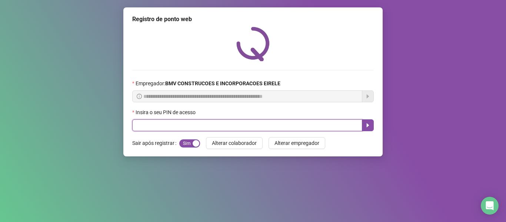
click at [321, 121] on input "text" at bounding box center [247, 125] width 230 height 12
type input "*****"
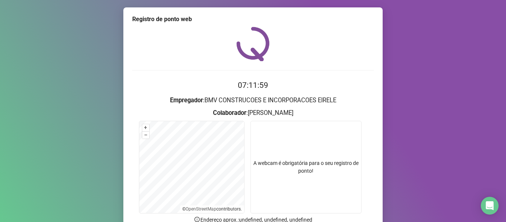
scroll to position [67, 0]
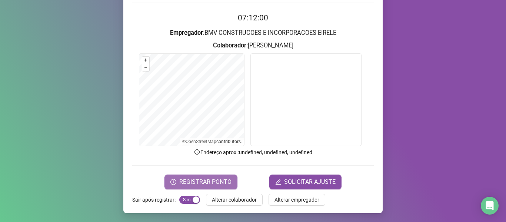
click at [223, 175] on button "REGISTRAR PONTO" at bounding box center [201, 182] width 73 height 15
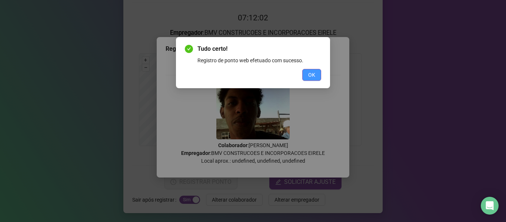
click at [313, 75] on span "OK" at bounding box center [311, 75] width 7 height 8
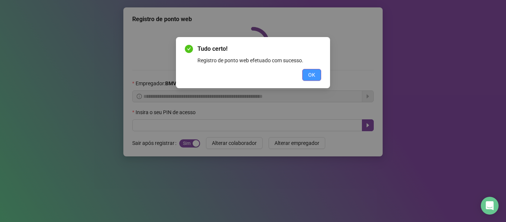
scroll to position [0, 0]
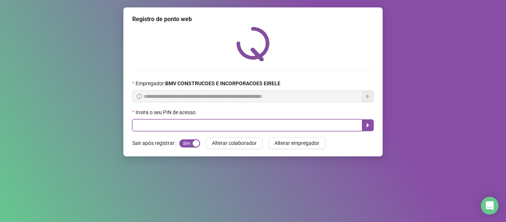
click at [306, 122] on input "text" at bounding box center [247, 125] width 230 height 12
type input "*****"
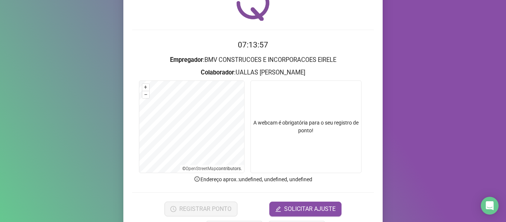
scroll to position [67, 0]
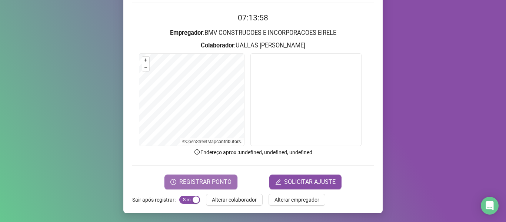
click at [201, 183] on span "REGISTRAR PONTO" at bounding box center [205, 182] width 52 height 9
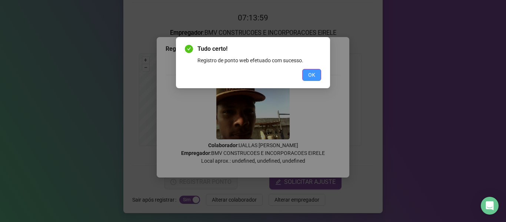
click at [305, 73] on button "OK" at bounding box center [311, 75] width 19 height 12
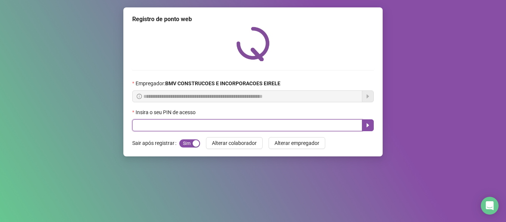
click at [305, 121] on input "text" at bounding box center [247, 125] width 230 height 12
type input "*****"
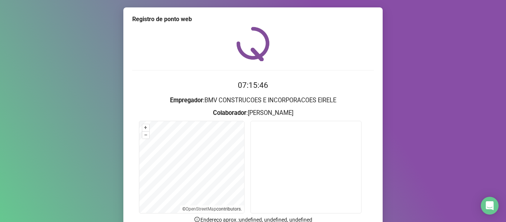
scroll to position [37, 0]
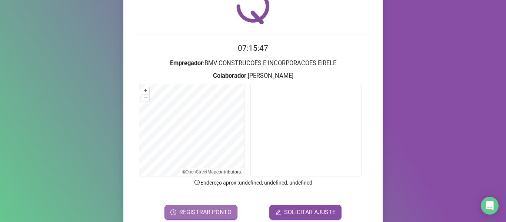
click at [218, 211] on span "REGISTRAR PONTO" at bounding box center [205, 212] width 52 height 9
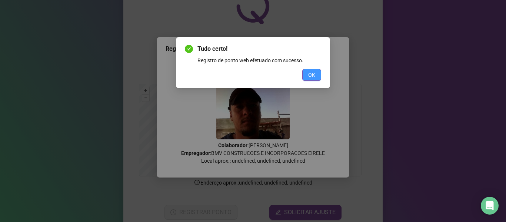
click at [314, 72] on span "OK" at bounding box center [311, 75] width 7 height 8
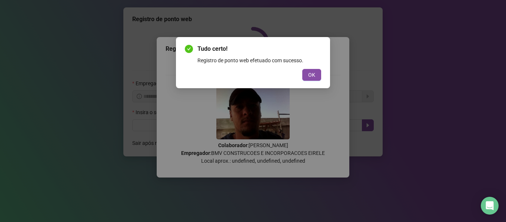
scroll to position [0, 0]
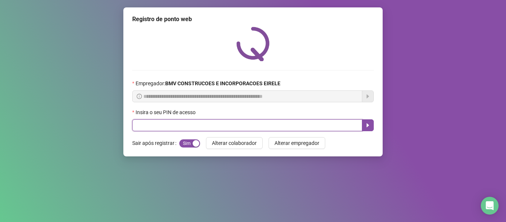
click at [313, 127] on input "text" at bounding box center [247, 125] width 230 height 12
